Goal: Task Accomplishment & Management: Manage account settings

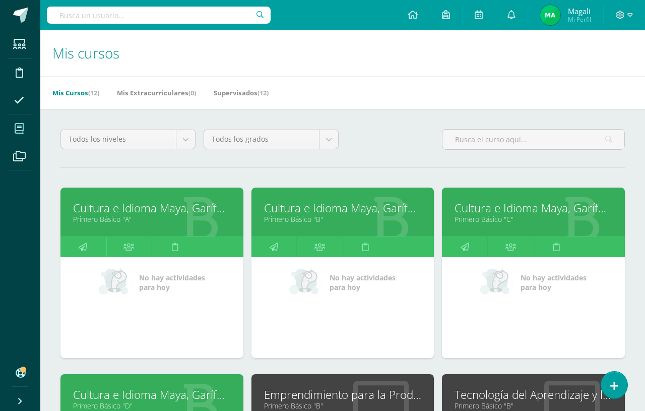
click at [509, 214] on link "Cultura e Idioma Maya, Garífuna o Xinca" at bounding box center [533, 208] width 158 height 16
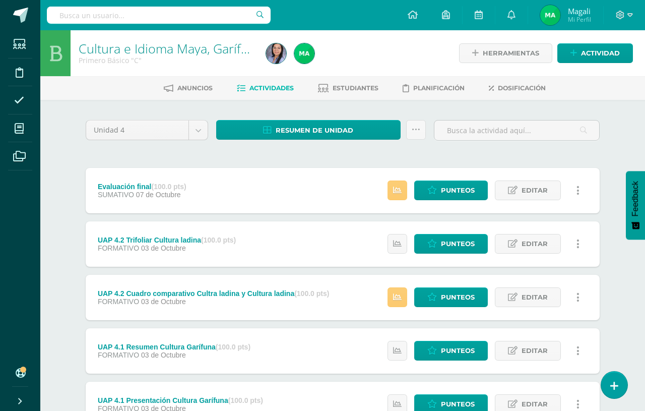
click at [354, 90] on span "Estudiantes" at bounding box center [355, 88] width 46 height 8
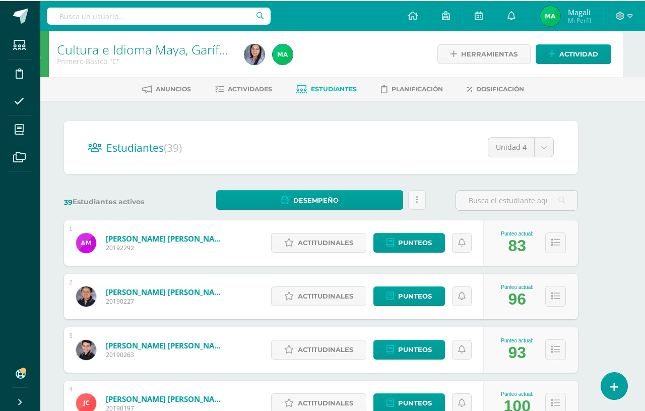
scroll to position [0, 22]
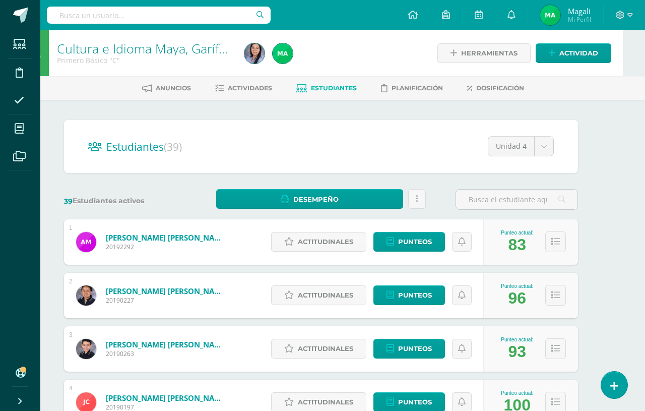
click at [72, 382] on div "4" at bounding box center [71, 387] width 4 height 7
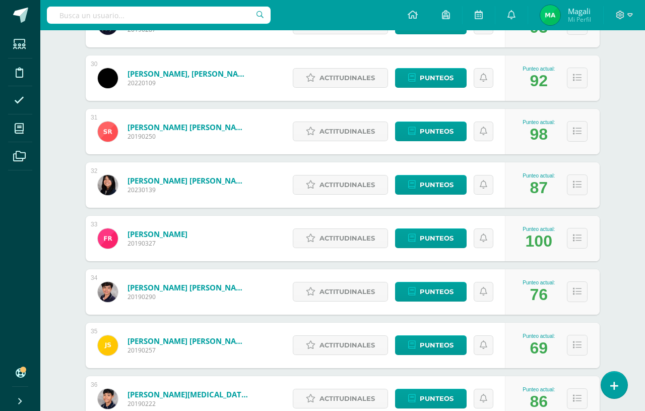
scroll to position [1709, 0]
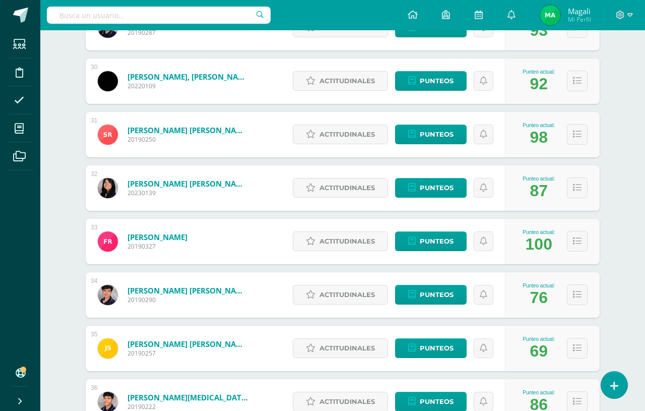
click at [441, 193] on span "Punteos" at bounding box center [437, 187] width 34 height 19
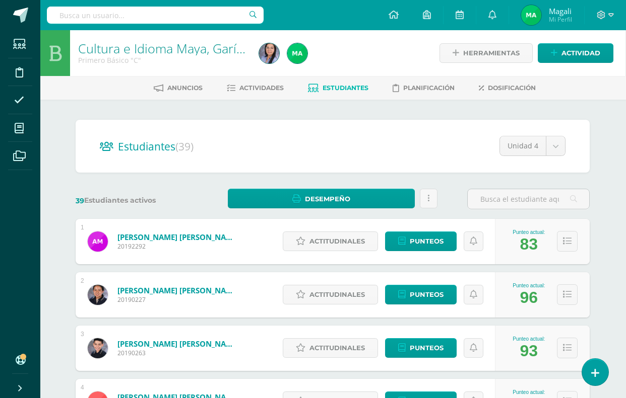
scroll to position [3, 1]
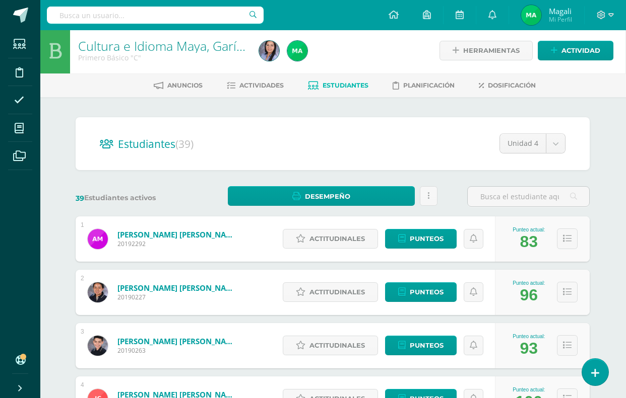
click at [415, 346] on span "Punteos" at bounding box center [427, 345] width 34 height 19
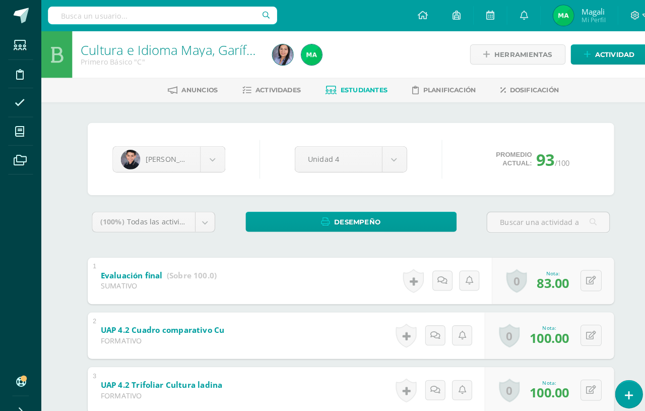
click at [357, 95] on link "Estudiantes" at bounding box center [348, 88] width 60 height 16
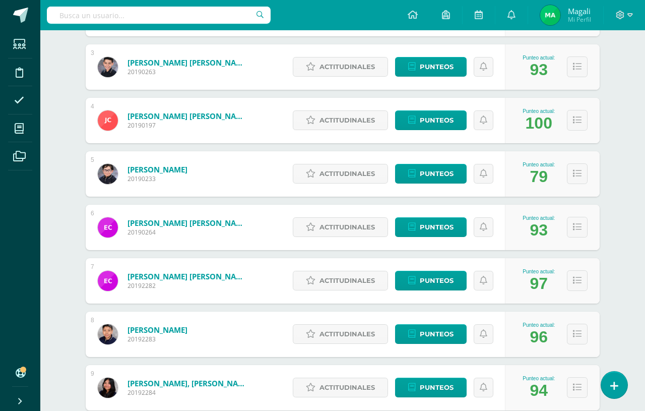
scroll to position [283, 0]
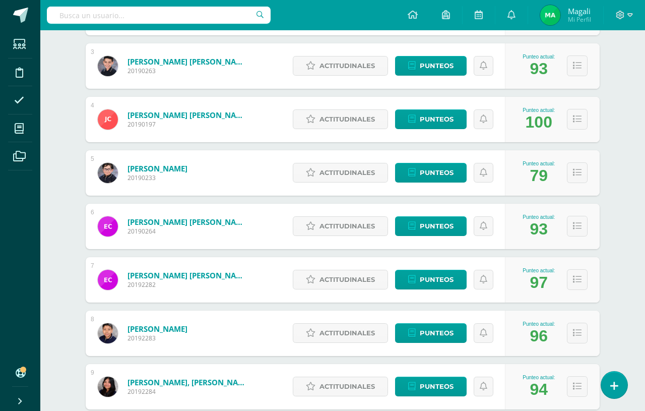
click at [434, 339] on span "Punteos" at bounding box center [437, 332] width 34 height 19
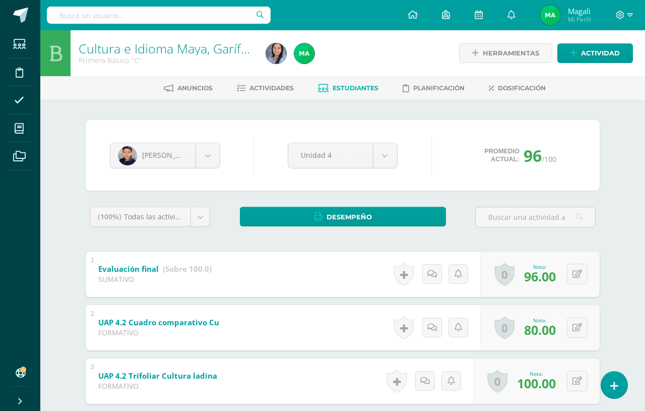
click at [360, 94] on link "Estudiantes" at bounding box center [348, 88] width 60 height 16
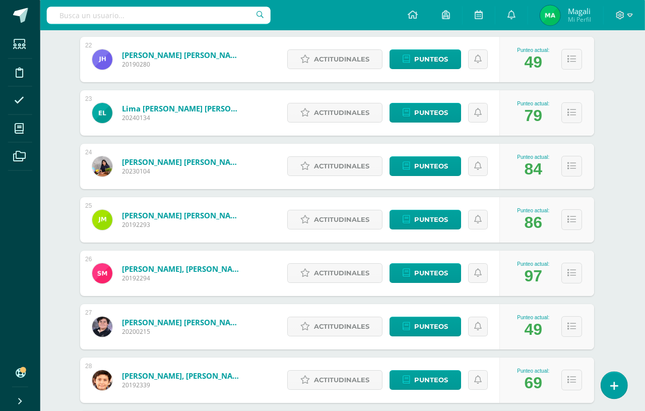
scroll to position [1304, 6]
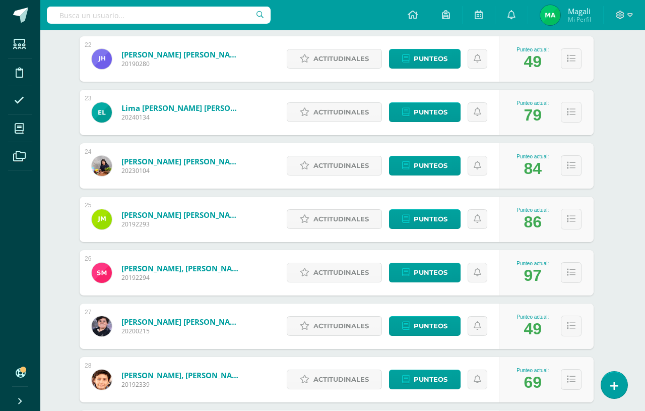
click at [431, 377] on span "Punteos" at bounding box center [431, 379] width 34 height 19
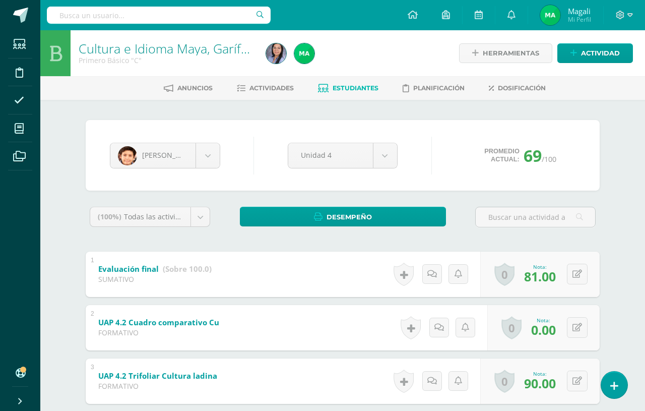
click at [354, 85] on span "Estudiantes" at bounding box center [355, 88] width 46 height 8
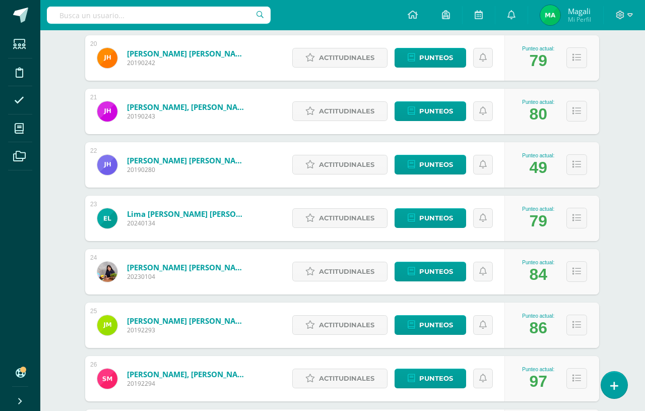
scroll to position [1201, 1]
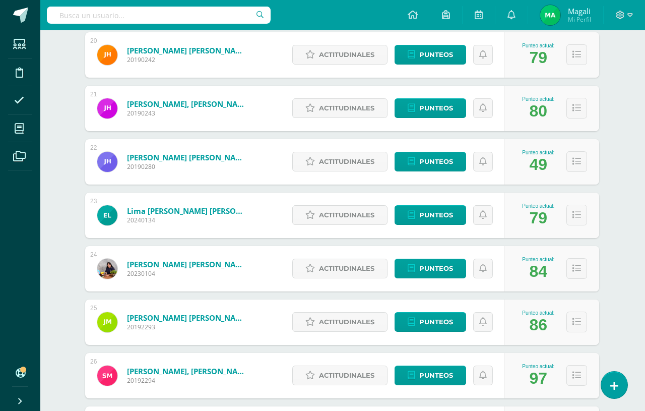
click at [443, 60] on span "Punteos" at bounding box center [436, 54] width 34 height 19
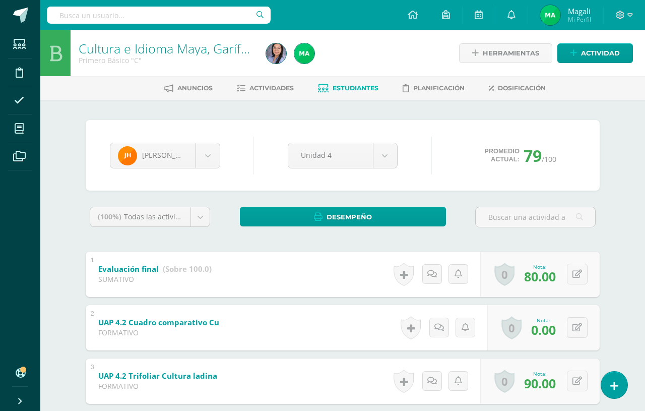
click at [349, 86] on span "Estudiantes" at bounding box center [355, 88] width 46 height 8
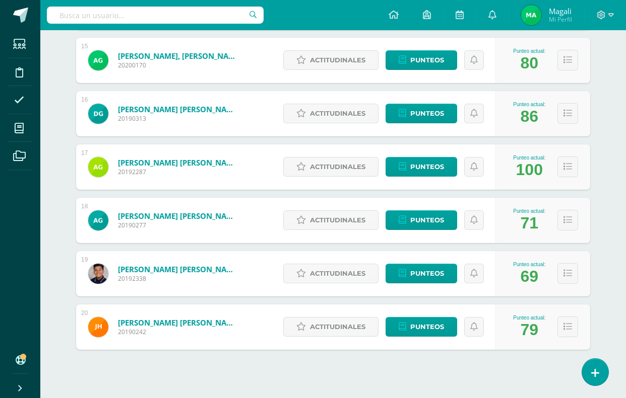
scroll to position [929, 0]
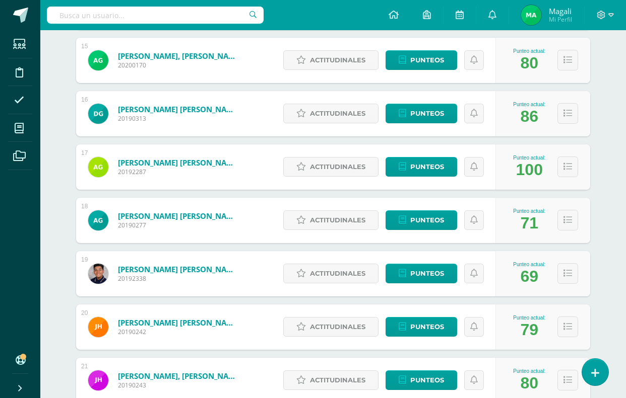
click at [551, 296] on div "Punteo actual: 69" at bounding box center [542, 273] width 95 height 45
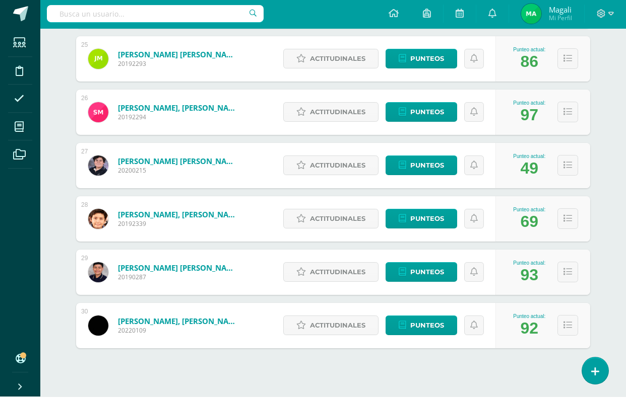
scroll to position [1463, 0]
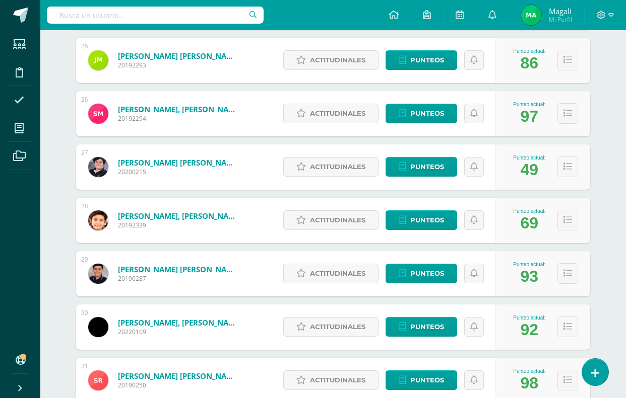
click at [416, 374] on span "Punteos" at bounding box center [427, 380] width 34 height 19
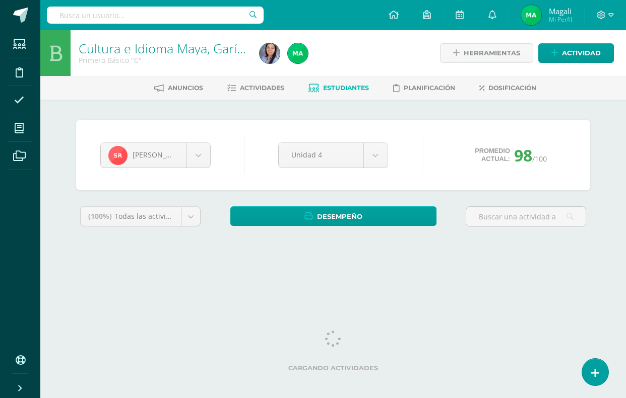
click at [201, 152] on body "Estudiantes Disciplina Asistencia Mis cursos Archivos Soporte Ayuda Reportar un…" at bounding box center [313, 136] width 626 height 272
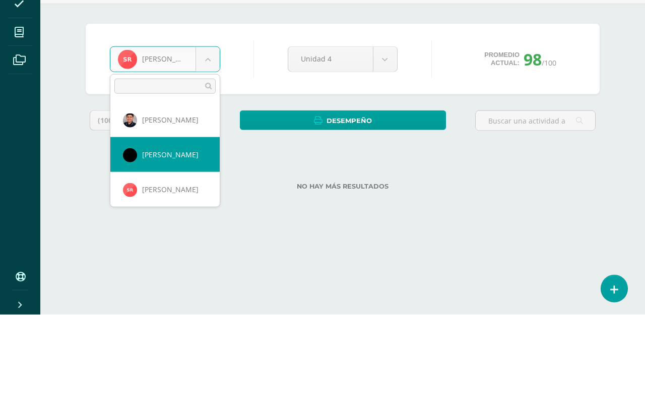
scroll to position [1009, 0]
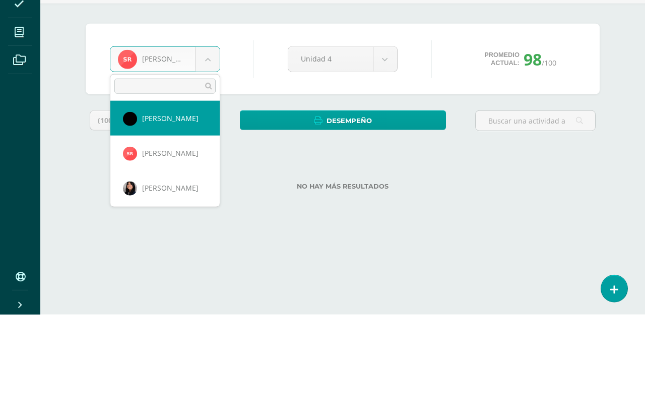
select select "5411"
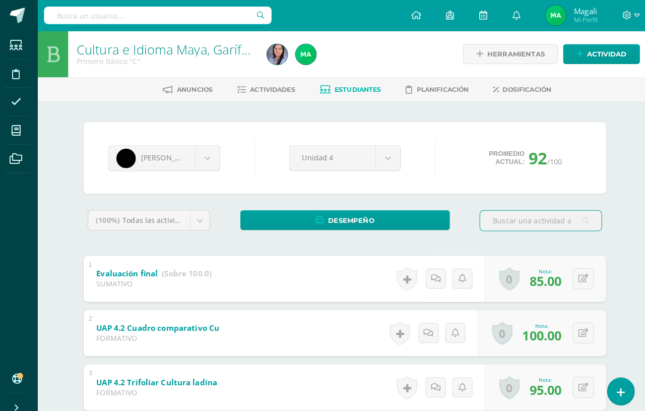
click at [349, 89] on span "Estudiantes" at bounding box center [355, 88] width 46 height 8
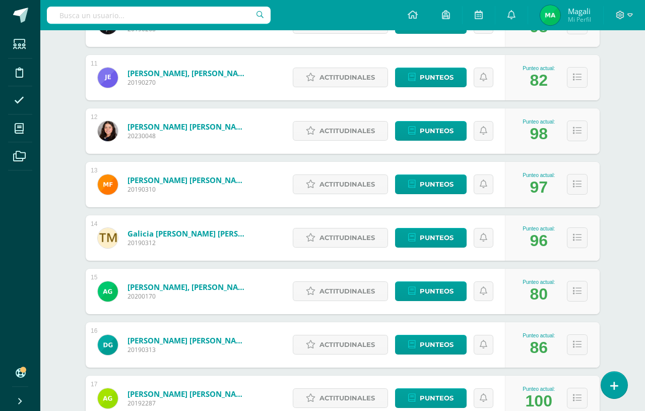
scroll to position [700, 0]
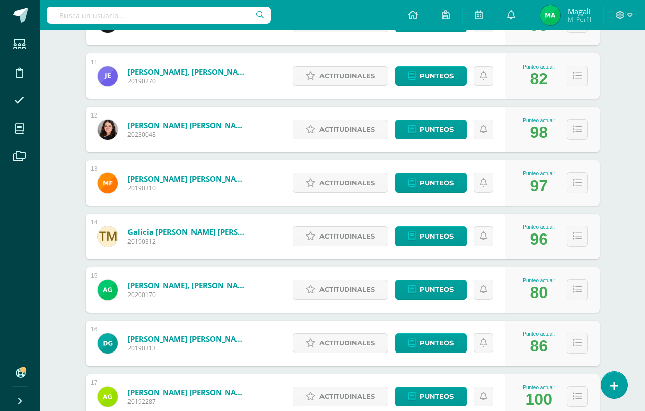
click at [443, 346] on span "Punteos" at bounding box center [437, 342] width 34 height 19
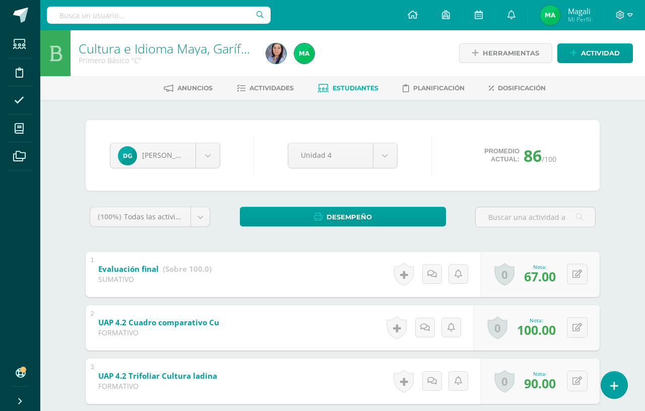
click at [358, 89] on span "Estudiantes" at bounding box center [355, 88] width 46 height 8
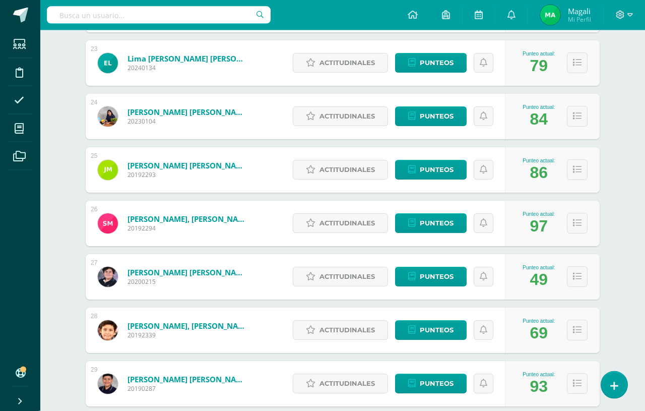
scroll to position [1355, 0]
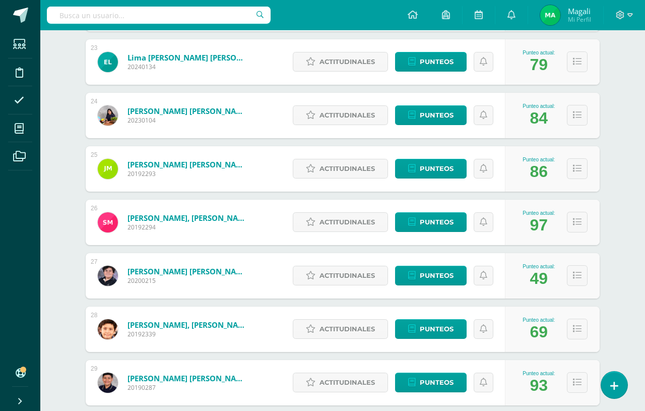
click at [111, 273] on img at bounding box center [108, 275] width 20 height 20
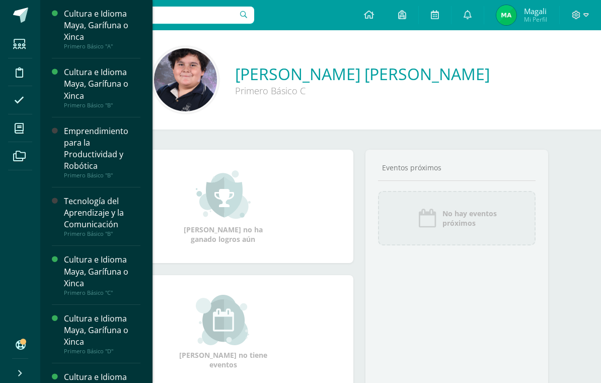
click at [22, 141] on link "Mis cursos" at bounding box center [20, 128] width 24 height 28
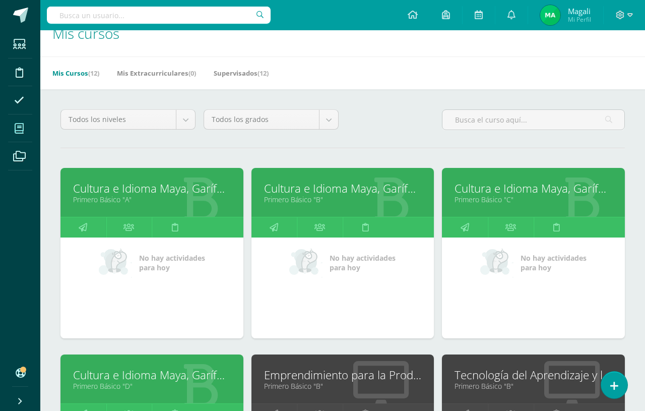
scroll to position [44, 0]
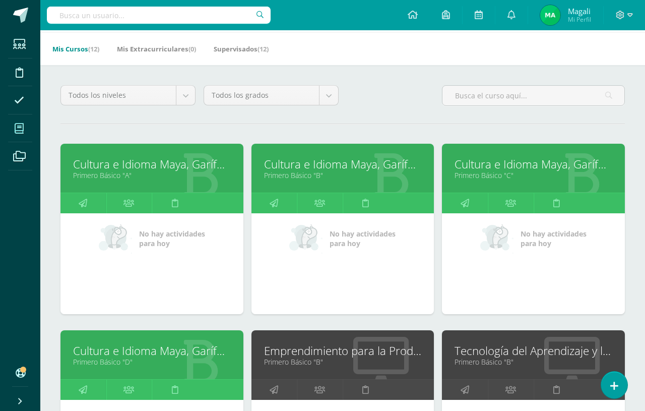
click at [504, 171] on link "Cultura e Idioma Maya, Garífuna o Xinca" at bounding box center [533, 164] width 158 height 16
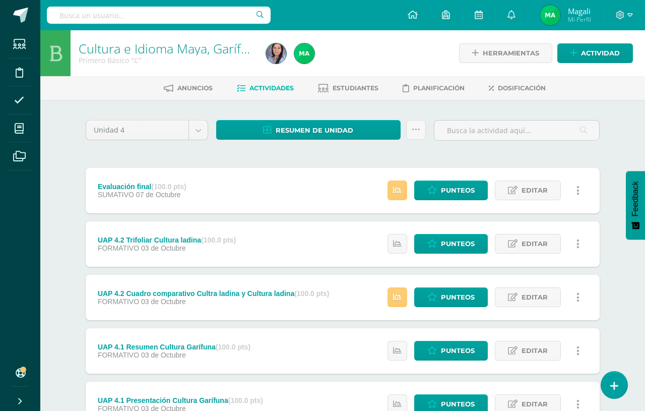
click at [351, 89] on span "Estudiantes" at bounding box center [355, 88] width 46 height 8
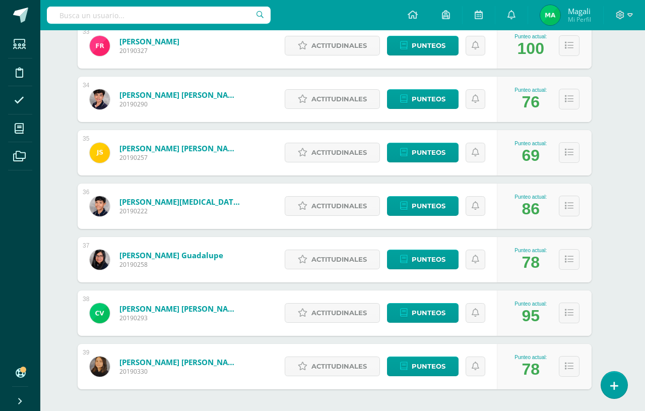
scroll to position [1905, 9]
click at [415, 197] on span "Punteos" at bounding box center [428, 205] width 34 height 19
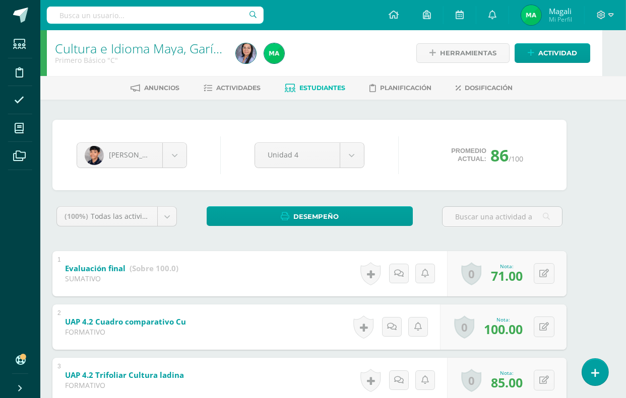
scroll to position [0, 24]
click at [332, 95] on link "Estudiantes" at bounding box center [314, 88] width 60 height 16
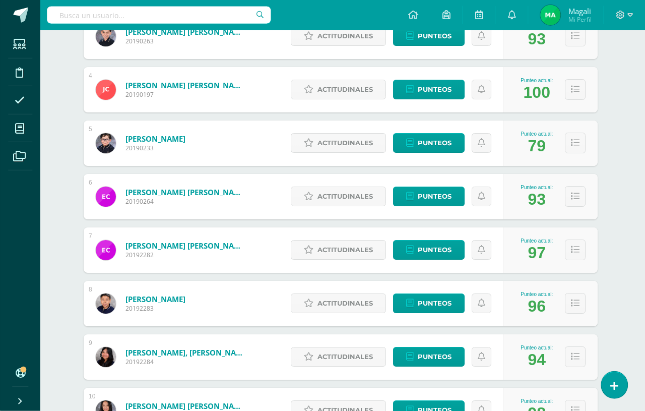
scroll to position [313, 2]
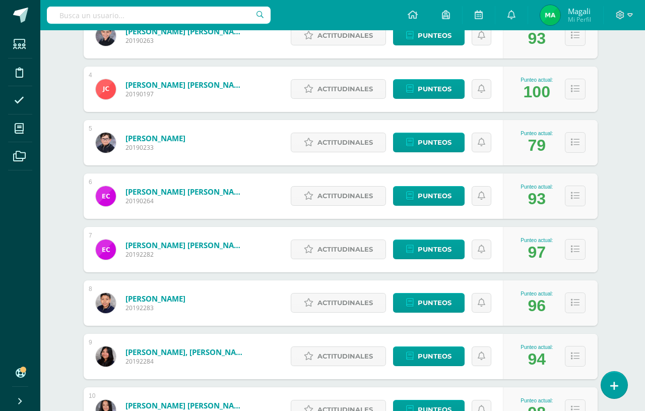
click at [435, 299] on span "Punteos" at bounding box center [435, 302] width 34 height 19
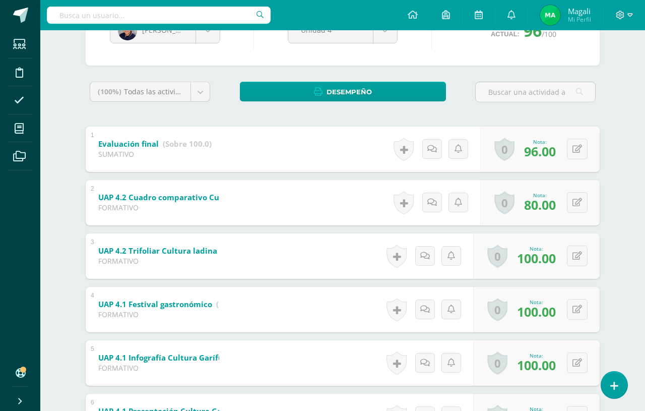
scroll to position [125, 0]
click at [574, 201] on icon at bounding box center [577, 201] width 10 height 9
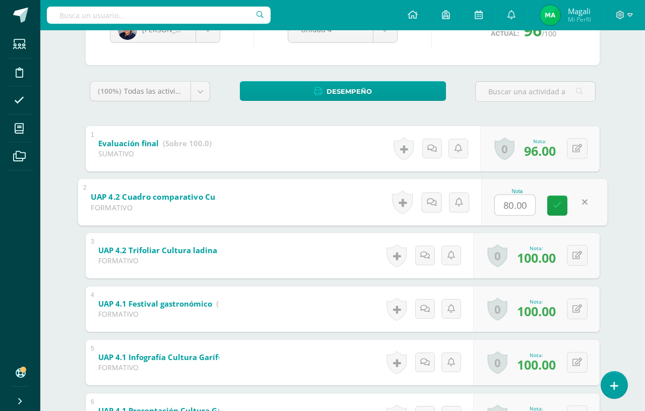
click at [512, 208] on input "80.00" at bounding box center [515, 204] width 40 height 20
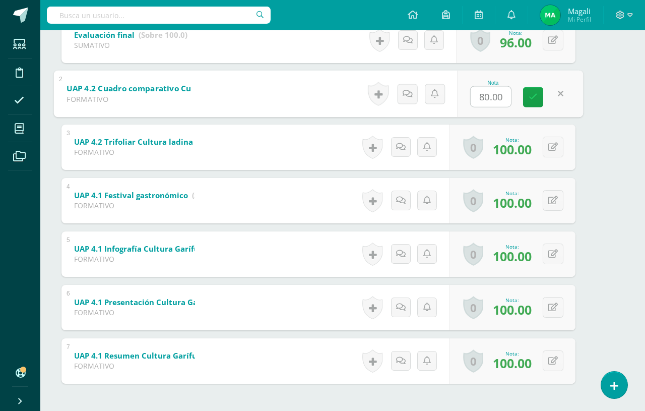
scroll to position [125, 24]
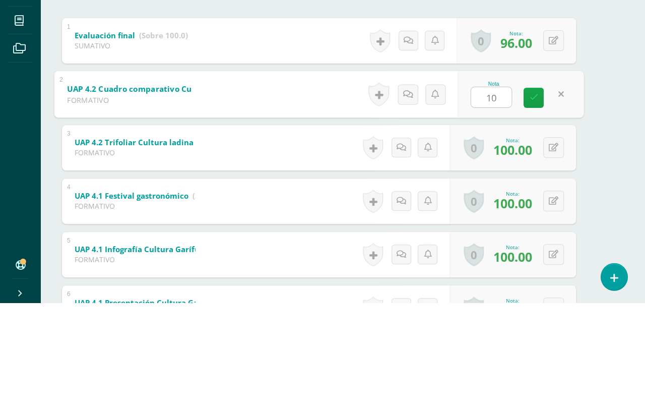
type input "100"
click at [536, 195] on link at bounding box center [533, 205] width 20 height 20
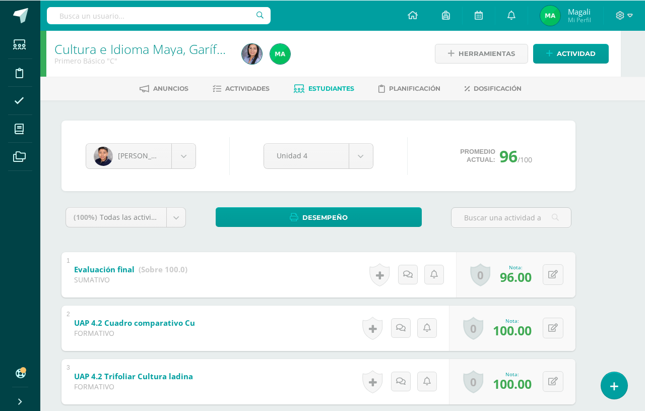
scroll to position [0, 24]
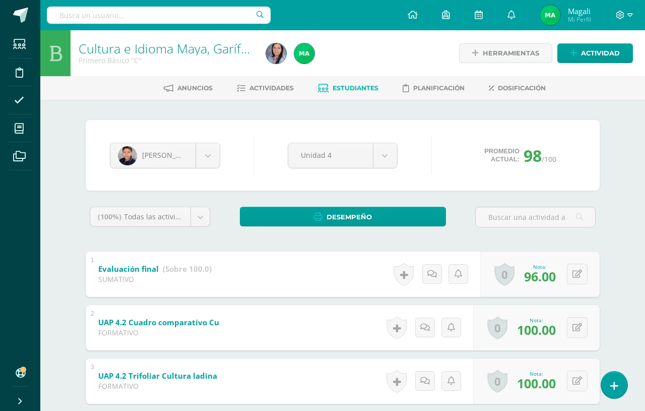
click at [251, 85] on span "Actividades" at bounding box center [271, 88] width 44 height 8
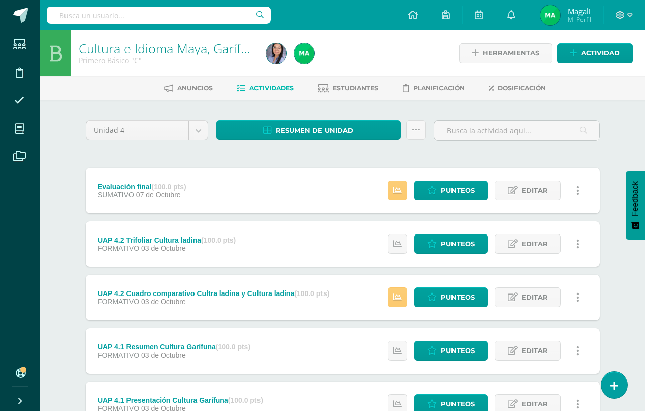
click at [2, 243] on ul "Estudiantes Disciplina Asistencia Mis cursos Archivos" at bounding box center [20, 195] width 40 height 330
click at [358, 89] on span "Estudiantes" at bounding box center [355, 88] width 46 height 8
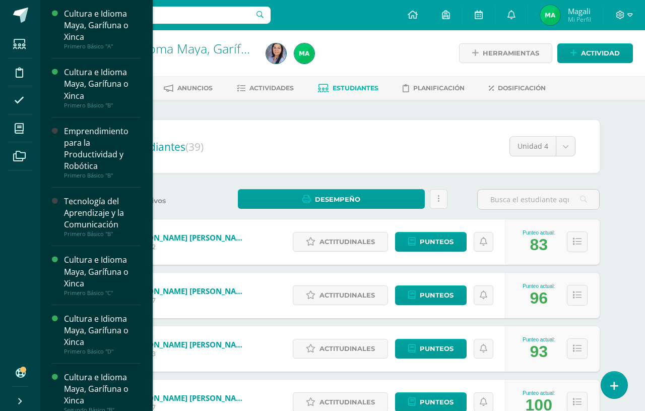
click at [18, 138] on span at bounding box center [19, 128] width 23 height 23
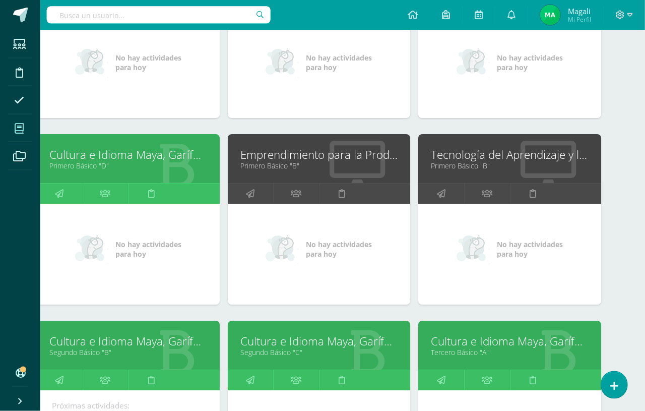
scroll to position [253, 24]
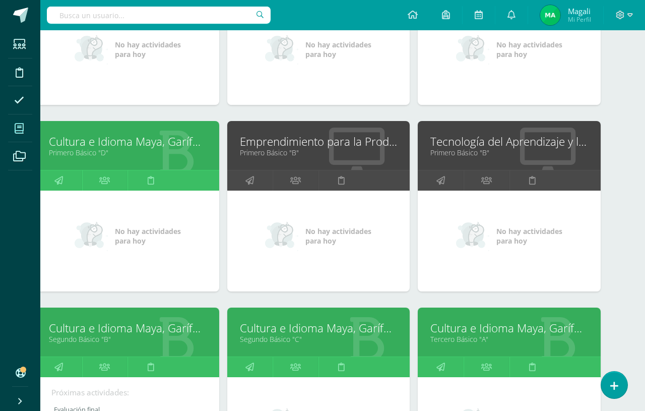
click at [284, 150] on link "Primero Básico "B"" at bounding box center [319, 153] width 158 height 10
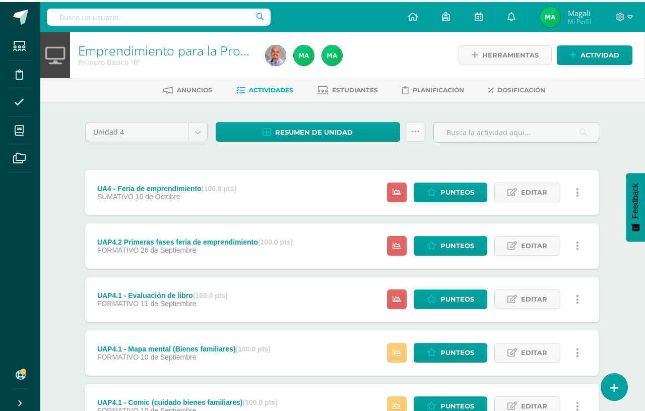
scroll to position [0, 1]
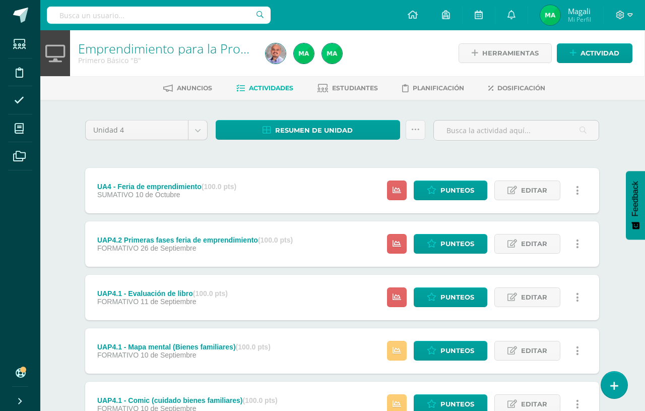
click at [339, 81] on link "Estudiantes" at bounding box center [347, 88] width 60 height 16
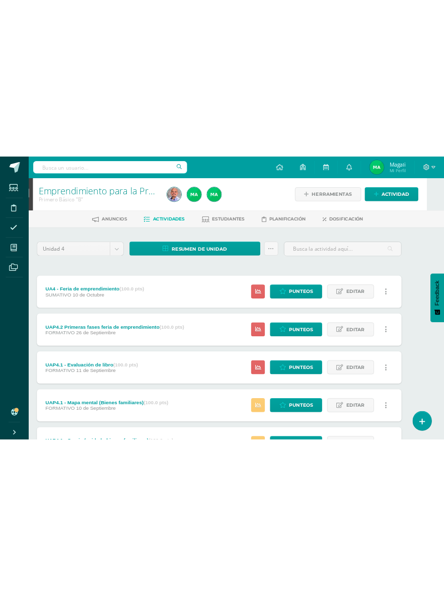
scroll to position [0, 23]
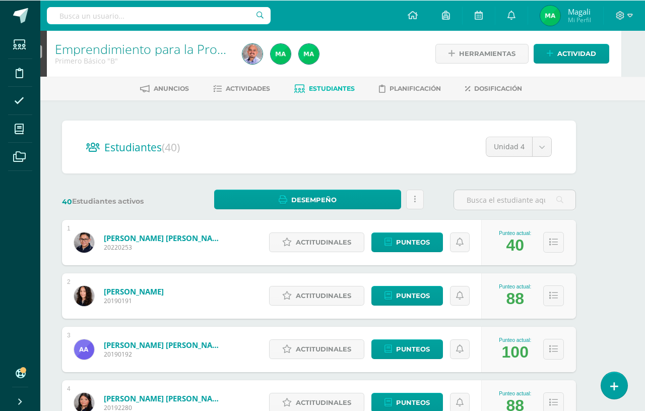
scroll to position [0, 24]
